Goal: Transaction & Acquisition: Purchase product/service

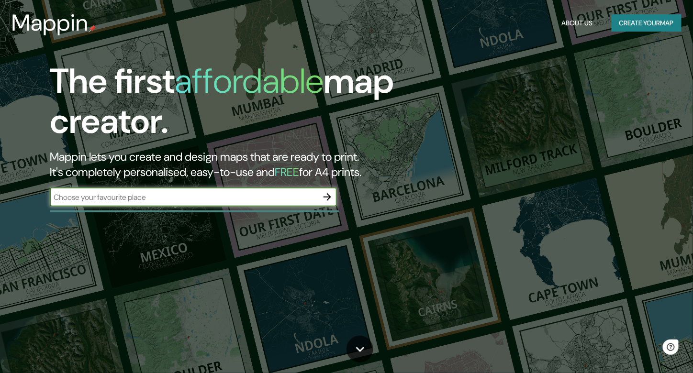
click at [226, 202] on input "text" at bounding box center [184, 197] width 268 height 11
type input "barrio concha y toro"
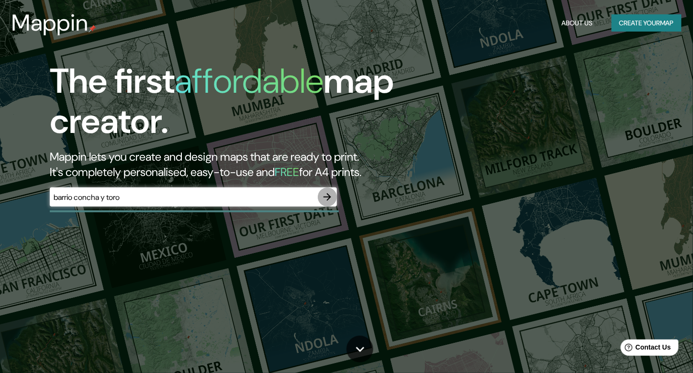
click at [330, 194] on icon "button" at bounding box center [326, 196] width 11 height 11
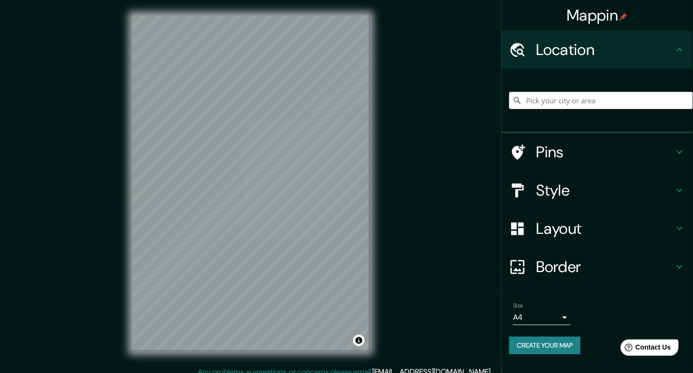
click at [567, 98] on input "Pick your city or area" at bounding box center [601, 100] width 184 height 17
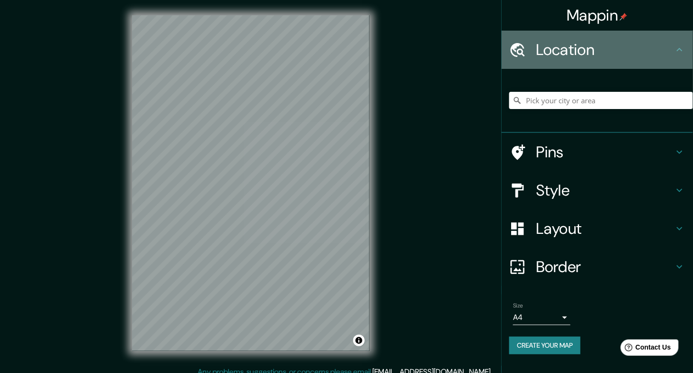
click at [679, 46] on icon at bounding box center [678, 49] width 11 height 11
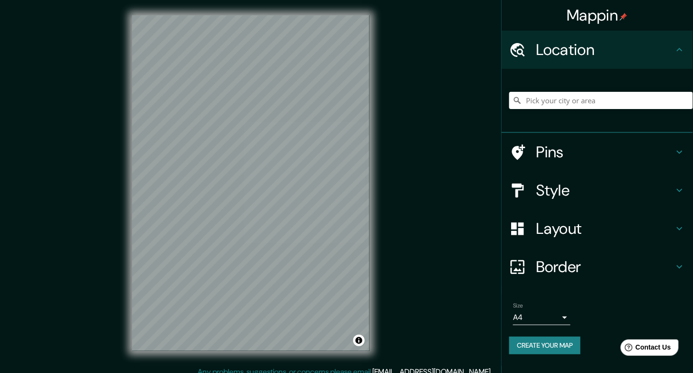
click at [677, 49] on icon at bounding box center [678, 49] width 11 height 11
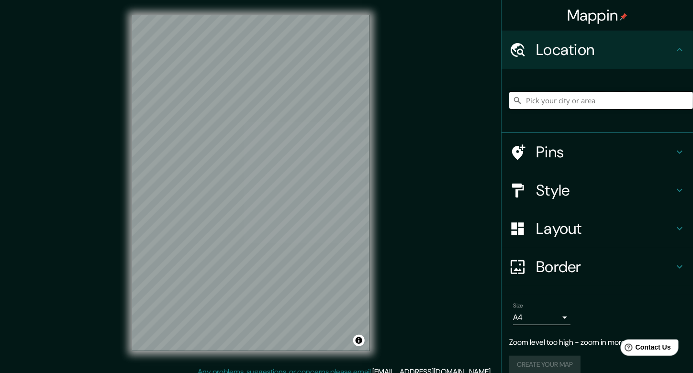
click at [567, 96] on input "Pick your city or area" at bounding box center [601, 100] width 184 height 17
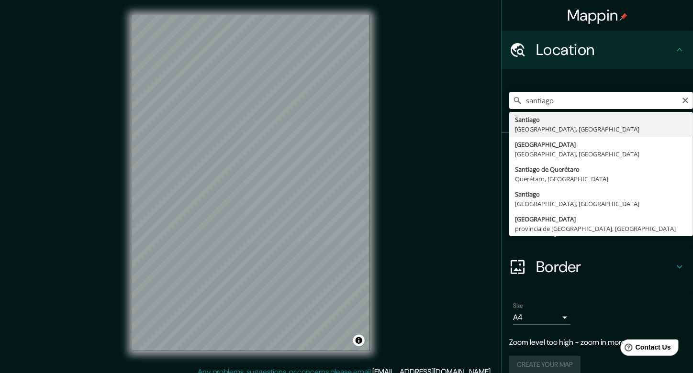
type input "[GEOGRAPHIC_DATA], [GEOGRAPHIC_DATA][PERSON_NAME], [GEOGRAPHIC_DATA]"
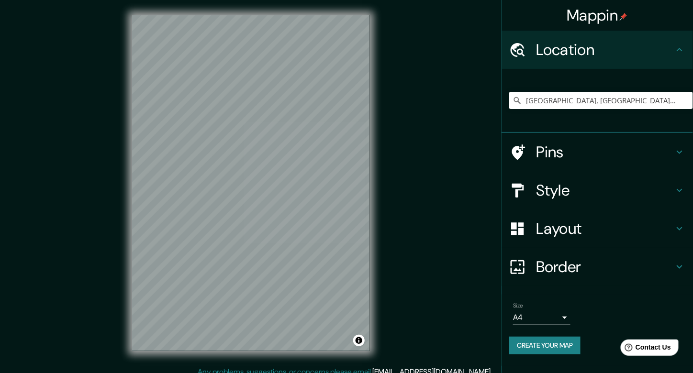
click at [563, 189] on h4 "Style" at bounding box center [605, 190] width 138 height 19
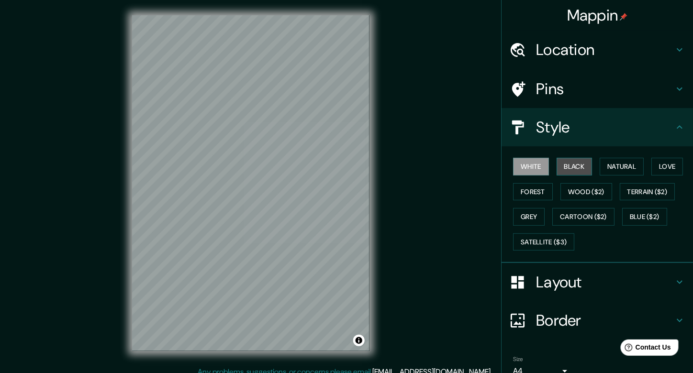
click at [565, 161] on button "Black" at bounding box center [574, 167] width 36 height 18
click at [605, 167] on button "Natural" at bounding box center [621, 167] width 44 height 18
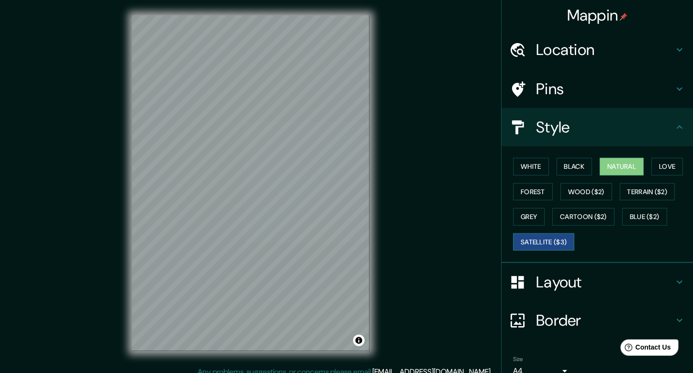
click at [554, 242] on button "Satellite ($3)" at bounding box center [543, 242] width 61 height 18
click at [527, 219] on button "Grey" at bounding box center [529, 217] width 32 height 18
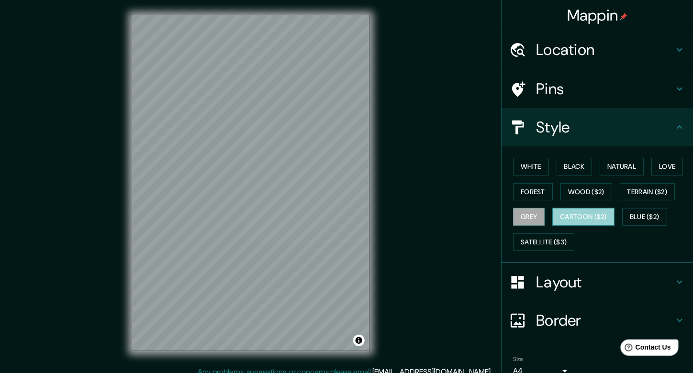
click at [567, 214] on button "Cartoon ($2)" at bounding box center [583, 217] width 62 height 18
click at [515, 188] on button "Forest" at bounding box center [533, 192] width 40 height 18
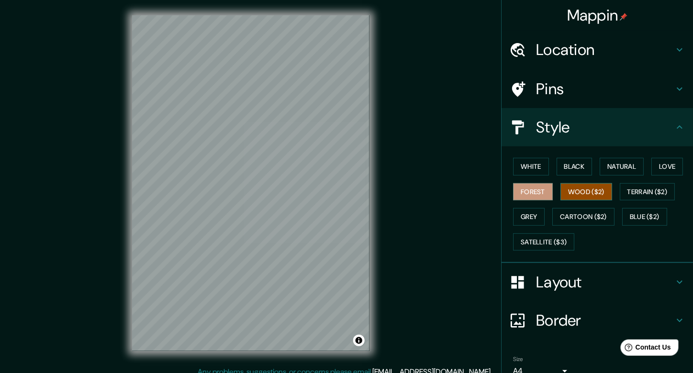
click at [565, 193] on button "Wood ($2)" at bounding box center [586, 192] width 52 height 18
drag, startPoint x: 649, startPoint y: 187, endPoint x: 640, endPoint y: 191, distance: 9.4
click at [649, 187] on button "Terrain ($2)" at bounding box center [646, 192] width 55 height 18
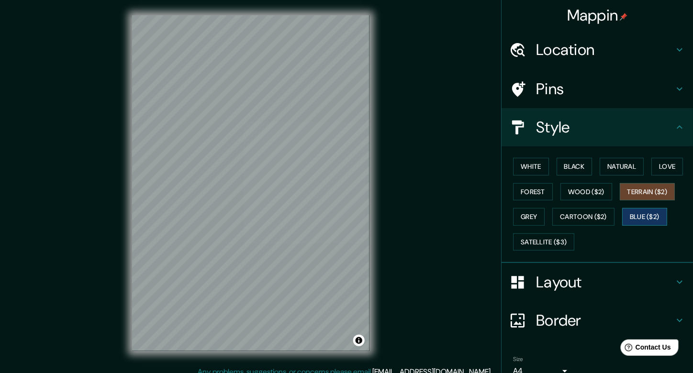
click at [623, 212] on button "Blue ($2)" at bounding box center [644, 217] width 45 height 18
click at [624, 166] on button "Natural" at bounding box center [621, 167] width 44 height 18
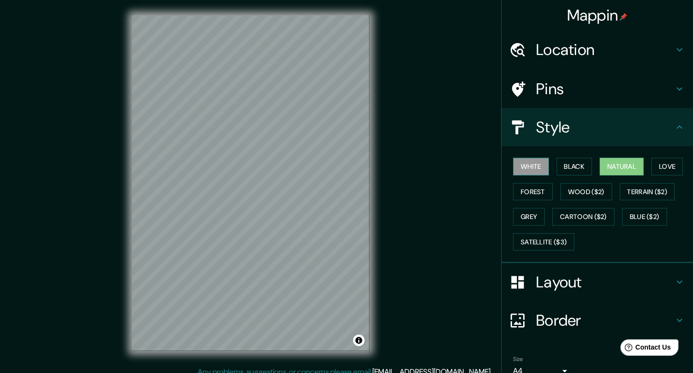
click at [532, 162] on button "White" at bounding box center [531, 167] width 36 height 18
click at [559, 165] on button "Black" at bounding box center [574, 167] width 36 height 18
click at [609, 170] on button "Natural" at bounding box center [621, 167] width 44 height 18
click at [651, 162] on button "Love" at bounding box center [667, 167] width 32 height 18
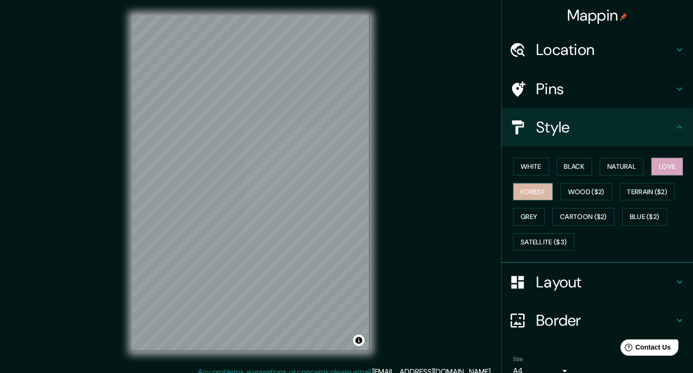
click at [539, 192] on button "Forest" at bounding box center [533, 192] width 40 height 18
click at [577, 191] on button "Wood ($2)" at bounding box center [586, 192] width 52 height 18
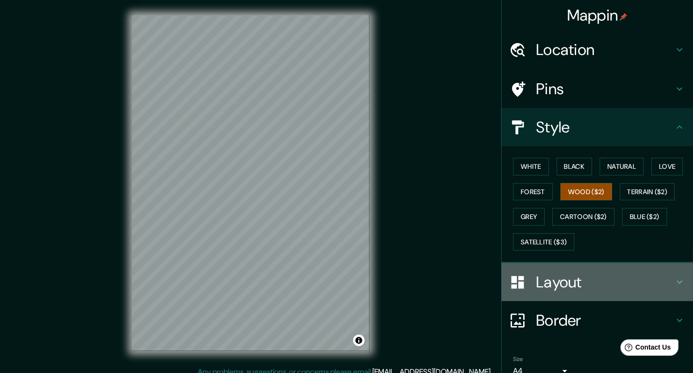
click at [572, 279] on h4 "Layout" at bounding box center [605, 282] width 138 height 19
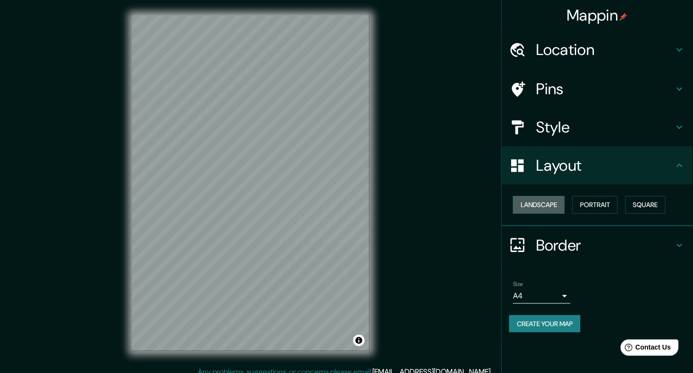
click at [552, 209] on button "Landscape" at bounding box center [539, 205] width 52 height 18
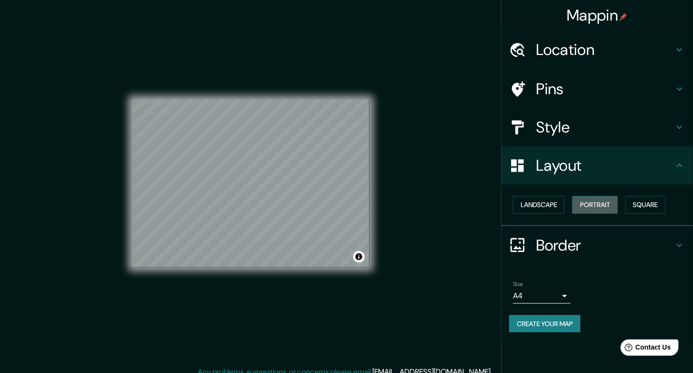
click at [591, 210] on button "Portrait" at bounding box center [594, 205] width 45 height 18
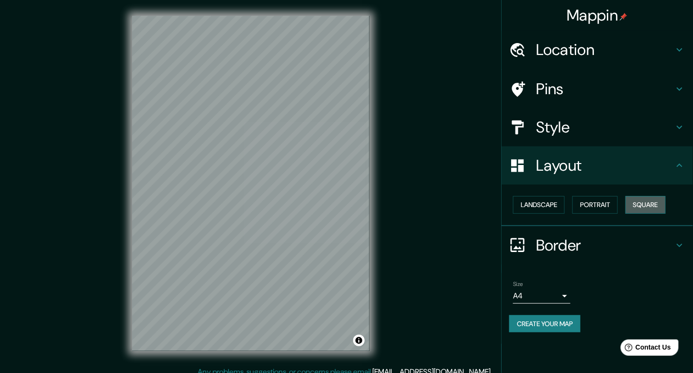
click at [660, 207] on button "Square" at bounding box center [645, 205] width 40 height 18
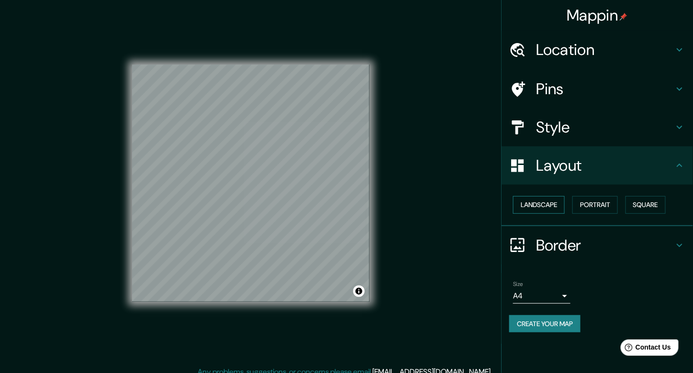
click at [536, 206] on button "Landscape" at bounding box center [539, 205] width 52 height 18
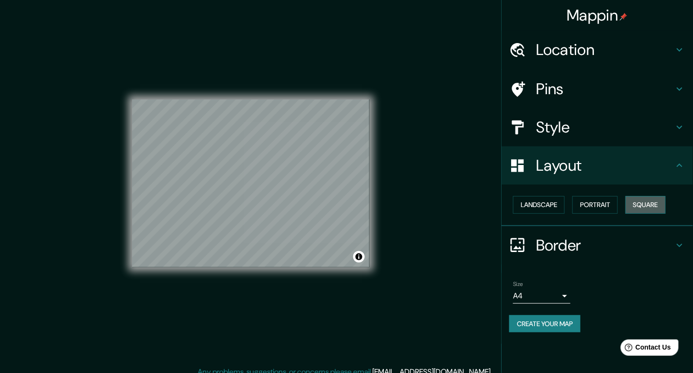
click at [655, 202] on button "Square" at bounding box center [645, 205] width 40 height 18
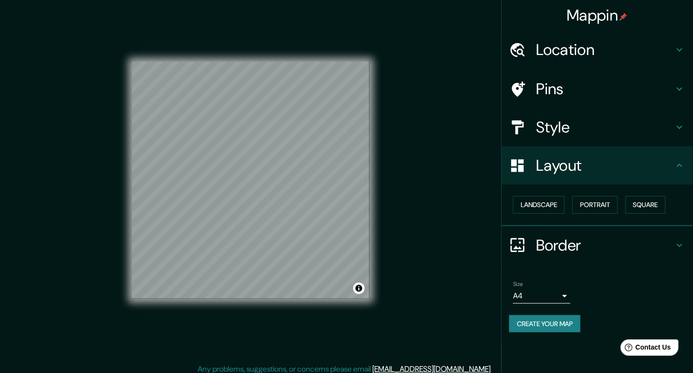
scroll to position [9, 0]
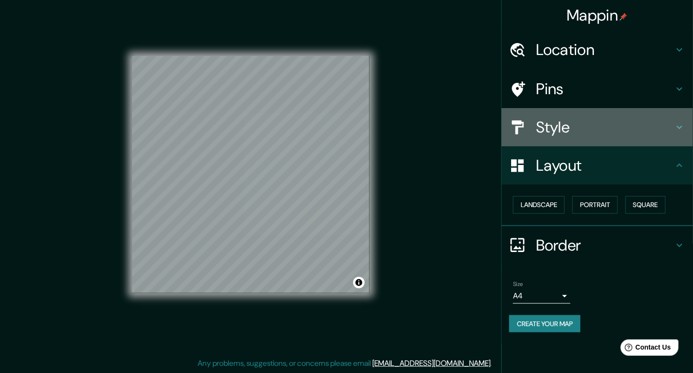
click at [615, 133] on h4 "Style" at bounding box center [605, 127] width 138 height 19
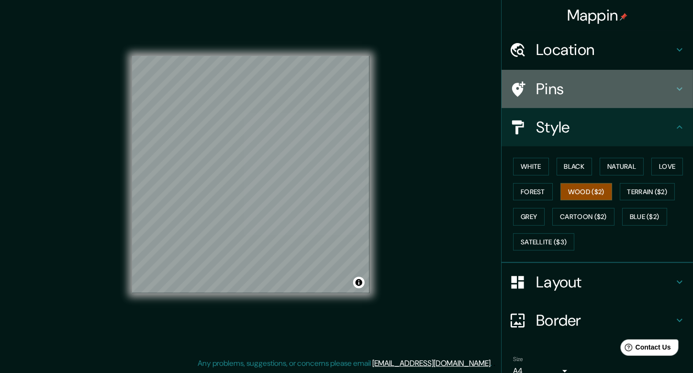
click at [593, 89] on h4 "Pins" at bounding box center [605, 88] width 138 height 19
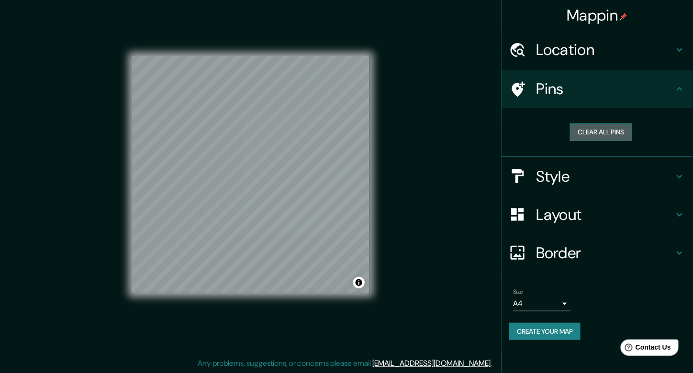
click at [611, 130] on button "Clear all pins" at bounding box center [601, 132] width 62 height 18
click at [563, 328] on button "Create your map" at bounding box center [544, 332] width 71 height 18
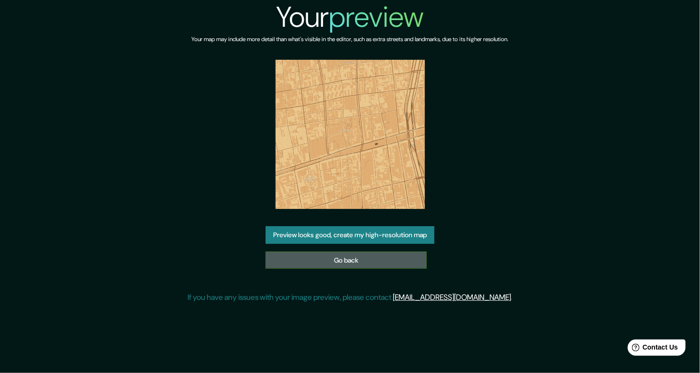
click at [384, 259] on link "Go back" at bounding box center [345, 261] width 161 height 18
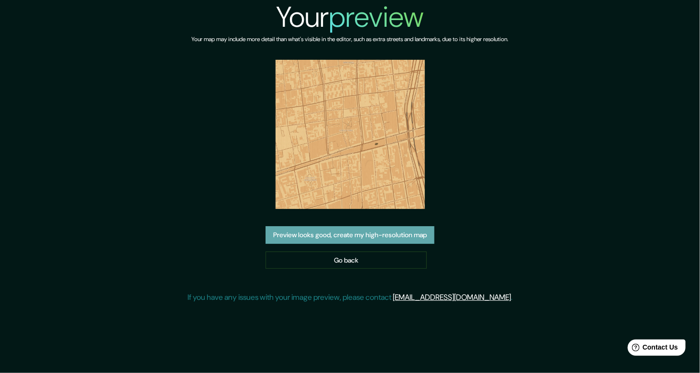
click at [349, 240] on button "Preview looks good, create my high-resolution map" at bounding box center [349, 235] width 169 height 18
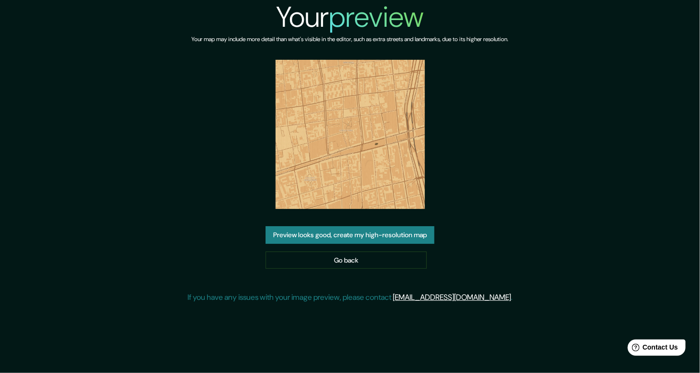
click at [350, 126] on img at bounding box center [349, 134] width 149 height 149
click at [351, 129] on img at bounding box center [349, 134] width 149 height 149
click at [351, 130] on img at bounding box center [349, 134] width 149 height 149
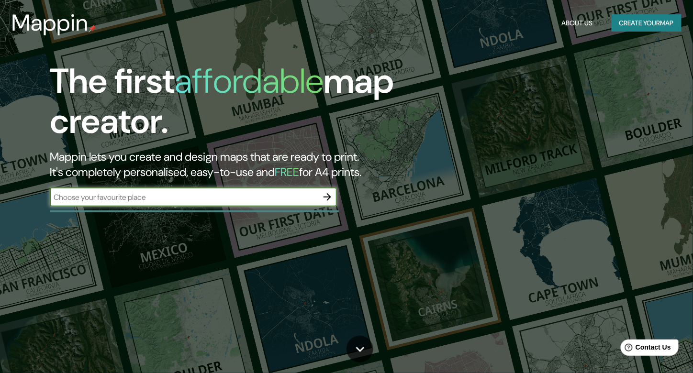
click at [158, 199] on input "text" at bounding box center [184, 197] width 268 height 11
type input "barrio concha y toro"
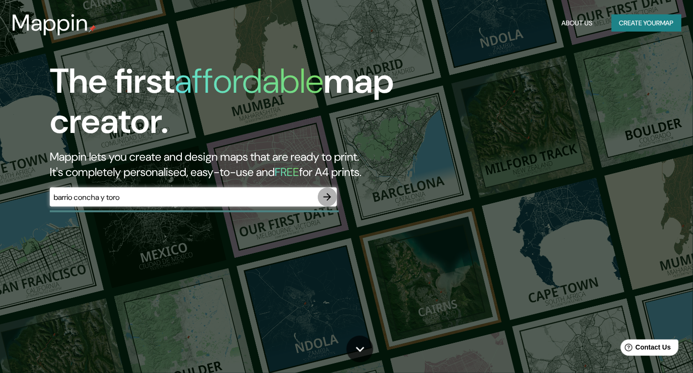
click at [324, 192] on icon "button" at bounding box center [326, 196] width 11 height 11
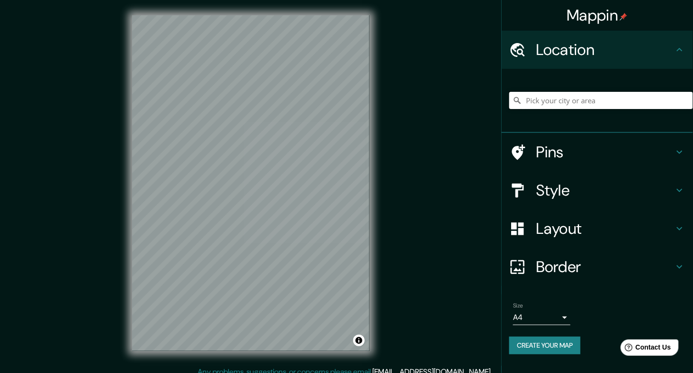
click at [584, 104] on input "Pick your city or area" at bounding box center [601, 100] width 184 height 17
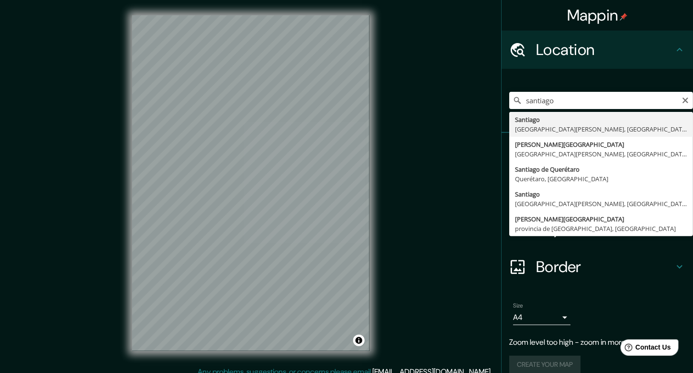
type input "[GEOGRAPHIC_DATA], [GEOGRAPHIC_DATA][PERSON_NAME], [GEOGRAPHIC_DATA]"
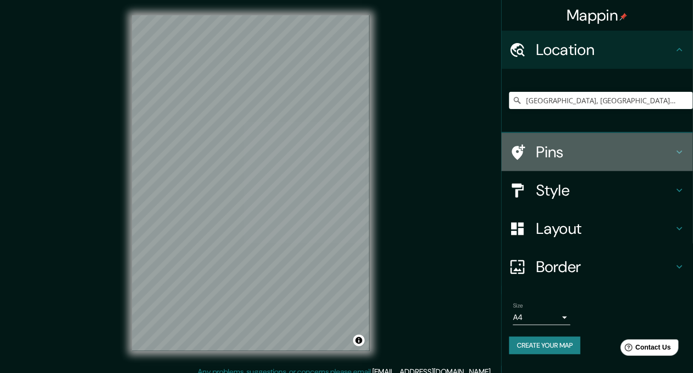
click at [567, 139] on div "Pins" at bounding box center [596, 152] width 191 height 38
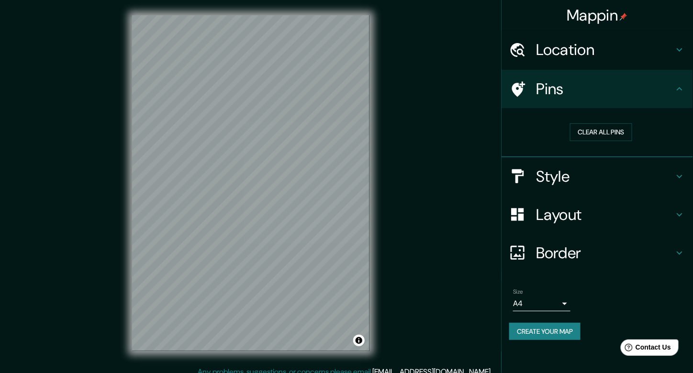
click at [587, 168] on h4 "Style" at bounding box center [605, 176] width 138 height 19
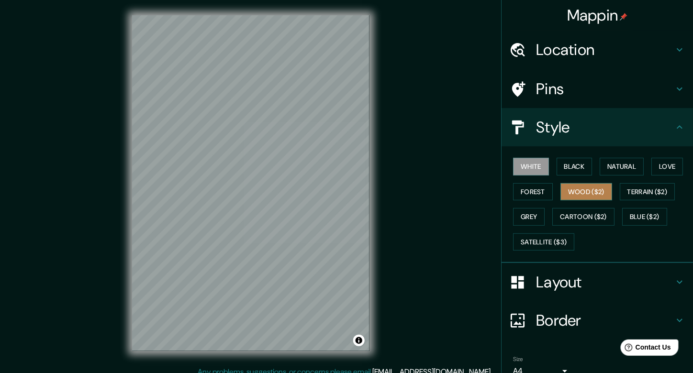
click at [588, 197] on button "Wood ($2)" at bounding box center [586, 192] width 52 height 18
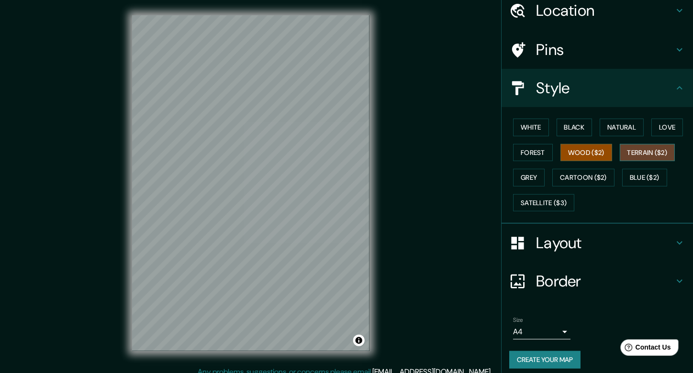
scroll to position [44, 0]
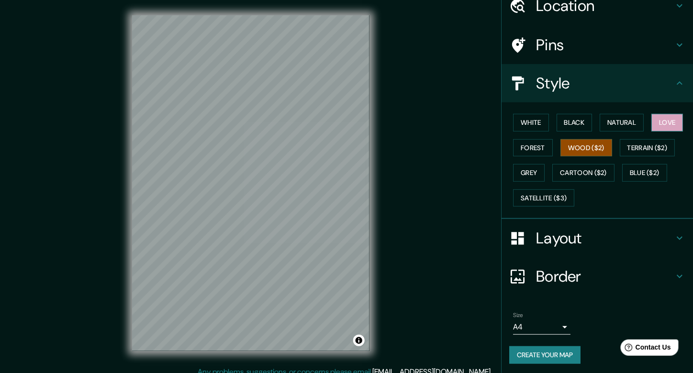
click at [656, 123] on button "Love" at bounding box center [667, 123] width 32 height 18
click at [598, 150] on button "Wood ($2)" at bounding box center [586, 148] width 52 height 18
click at [563, 235] on h4 "Layout" at bounding box center [605, 238] width 138 height 19
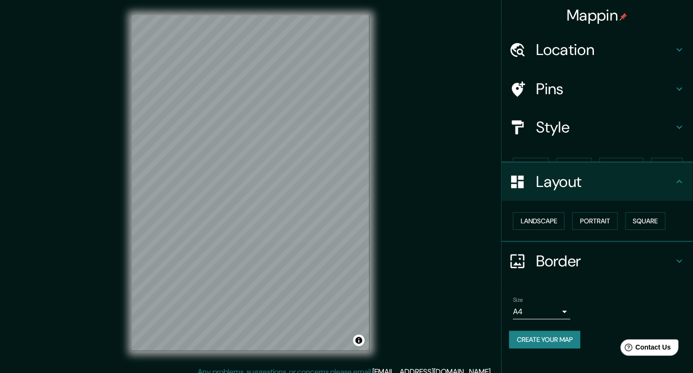
scroll to position [0, 0]
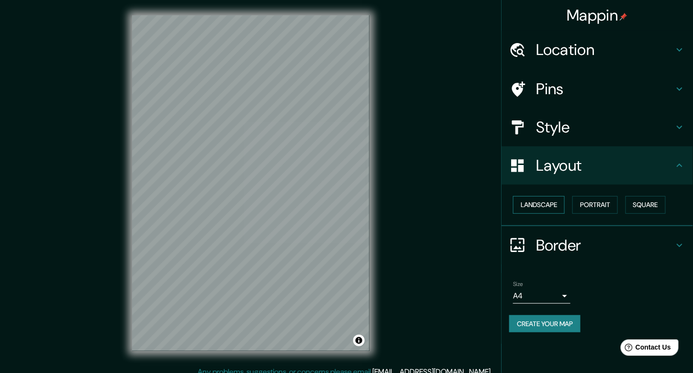
click at [548, 205] on button "Landscape" at bounding box center [539, 205] width 52 height 18
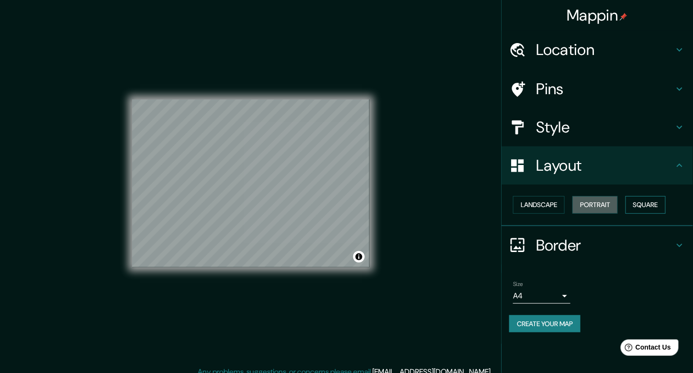
drag, startPoint x: 595, startPoint y: 206, endPoint x: 657, endPoint y: 205, distance: 61.2
click at [597, 206] on button "Portrait" at bounding box center [594, 205] width 45 height 18
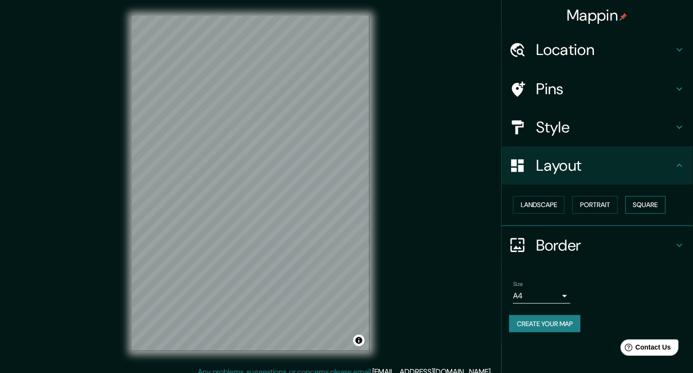
click at [660, 205] on button "Square" at bounding box center [645, 205] width 40 height 18
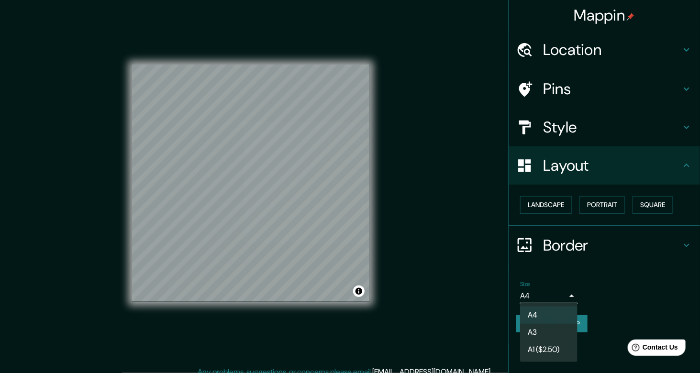
click at [558, 298] on body "Mappin Location [GEOGRAPHIC_DATA], [GEOGRAPHIC_DATA][PERSON_NAME], [GEOGRAPHIC_…" at bounding box center [350, 186] width 700 height 373
click at [548, 326] on li "A3" at bounding box center [548, 332] width 57 height 17
type input "a4"
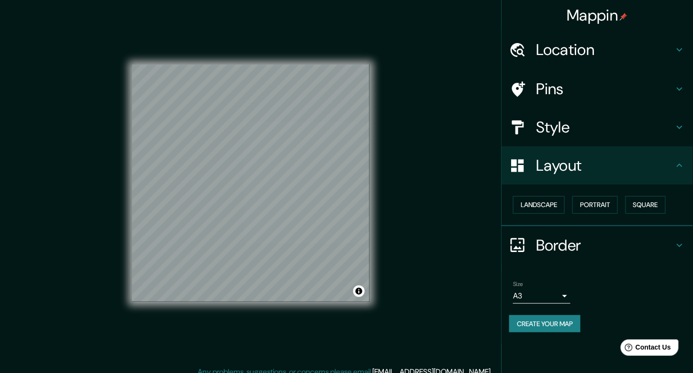
click at [605, 283] on div "Size A3 a4" at bounding box center [597, 292] width 176 height 31
